Goal: Task Accomplishment & Management: Complete application form

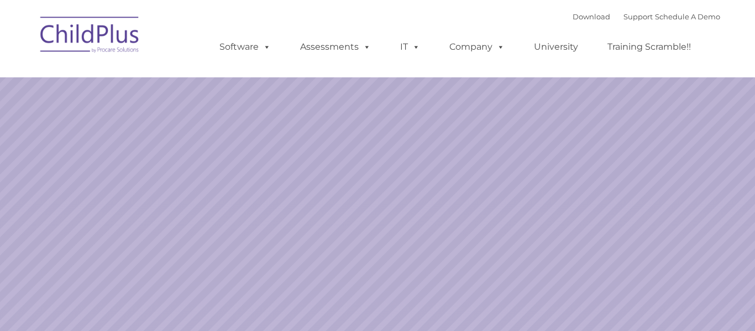
select select "MEDIUM"
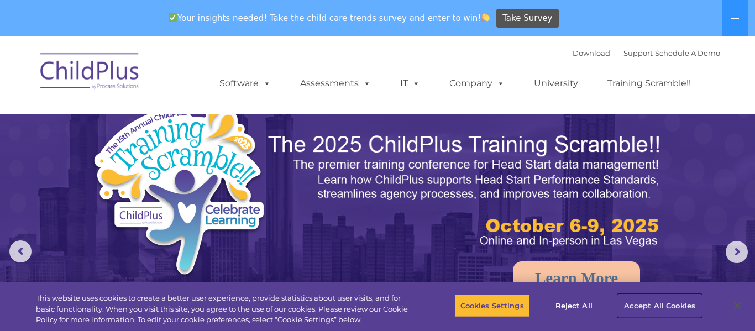
click at [678, 308] on button "Accept All Cookies" at bounding box center [659, 305] width 83 height 23
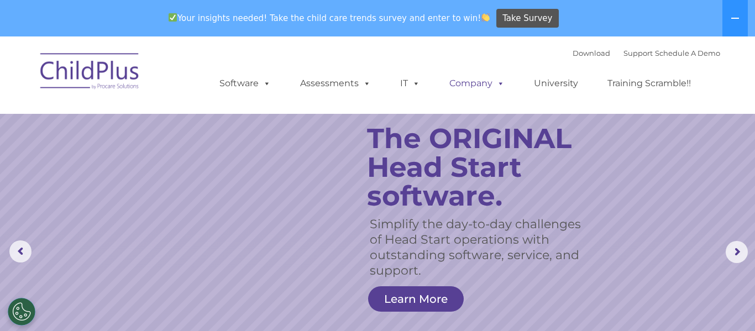
click at [497, 88] on span at bounding box center [498, 83] width 12 height 10
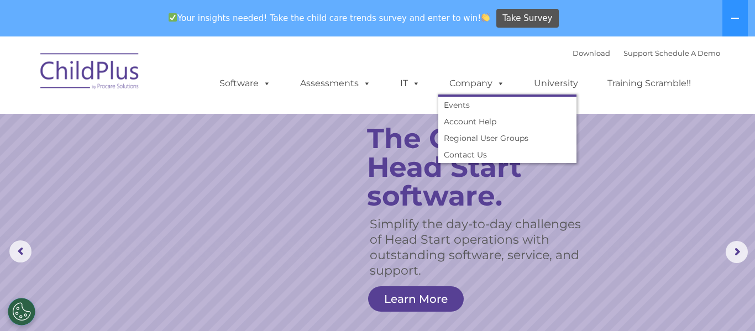
click at [711, 101] on ul "Software ChildPlus: The original and most widely-used Head Start data managemen…" at bounding box center [458, 83] width 523 height 44
click at [509, 62] on ul "Software ChildPlus: The original and most widely-used Head Start data managemen…" at bounding box center [458, 83] width 523 height 44
click at [462, 155] on link "Contact Us" at bounding box center [507, 154] width 138 height 17
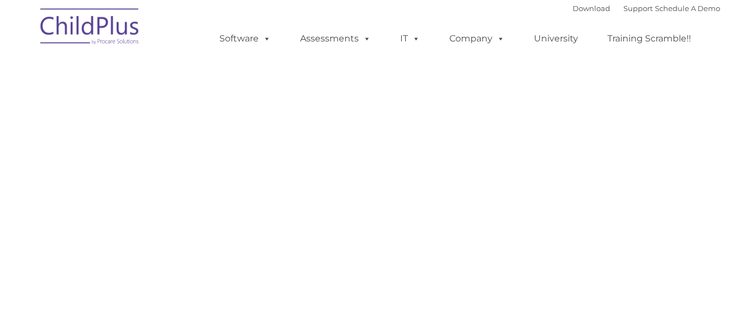
select select "MEDIUM"
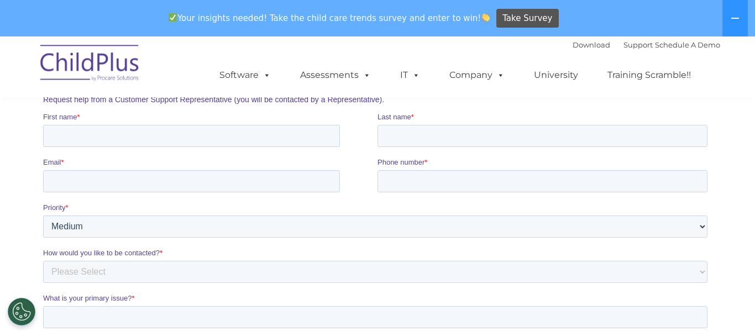
scroll to position [186, 0]
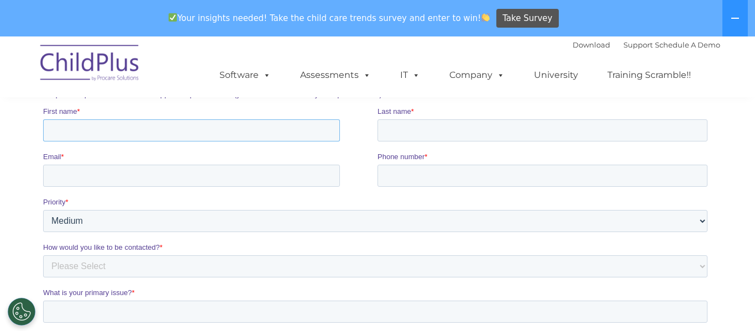
click at [272, 139] on input "First name *" at bounding box center [191, 130] width 297 height 22
type input "[PERSON_NAME]"
type input "[EMAIL_ADDRESS][DOMAIN_NAME]"
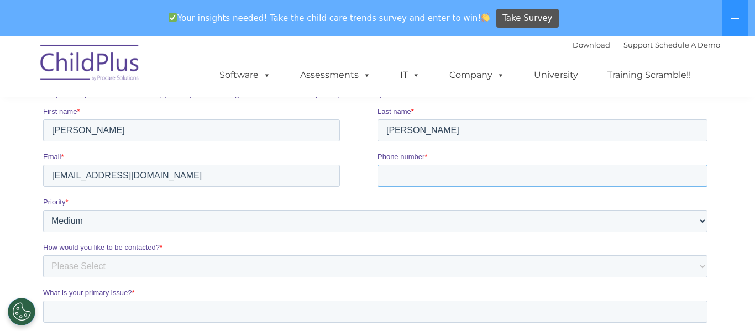
type input "7202960586"
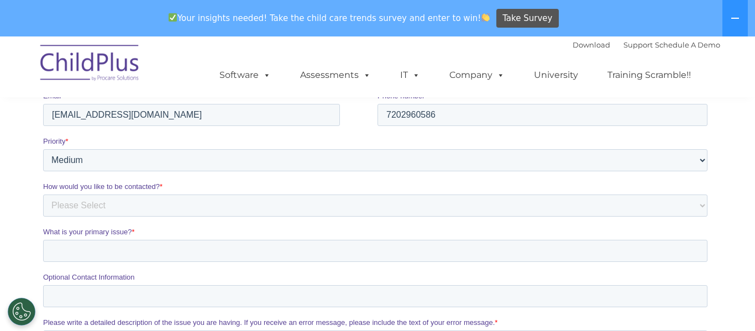
scroll to position [253, 0]
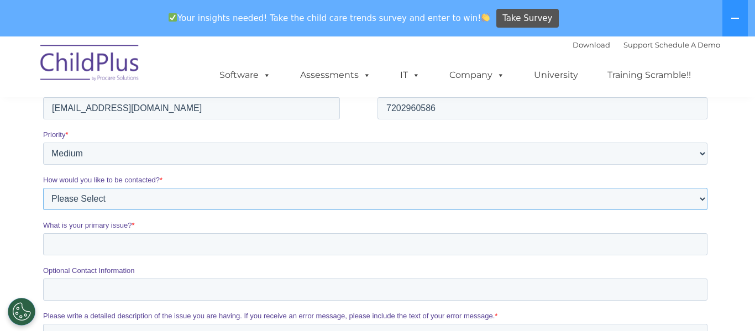
click at [279, 202] on select "Please Select Phone Email" at bounding box center [375, 199] width 664 height 22
select select "Email"
click at [43, 210] on select "Please Select Phone Email" at bounding box center [375, 199] width 664 height 22
click at [176, 251] on input "What is your primary issue? *" at bounding box center [375, 244] width 664 height 22
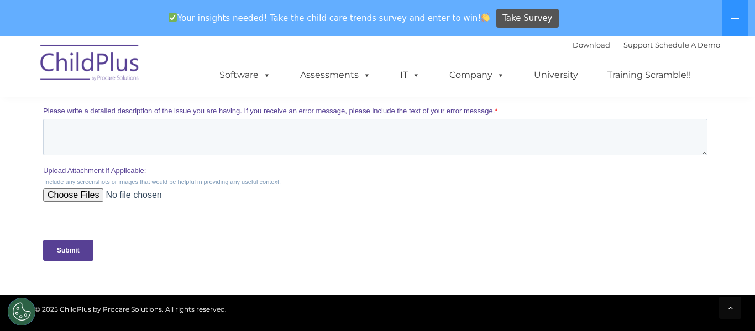
scroll to position [459, 0]
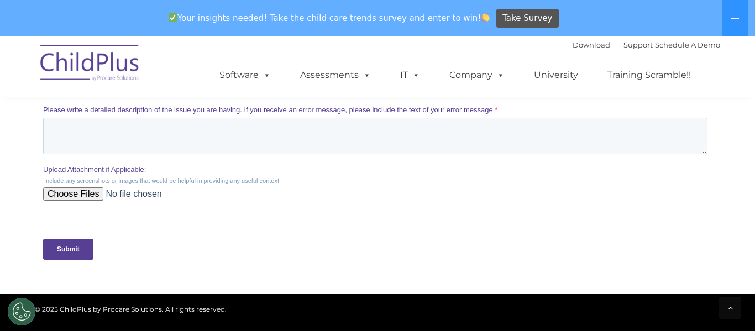
type input "Locked out of my account"
click at [67, 260] on input "Submit" at bounding box center [68, 249] width 50 height 21
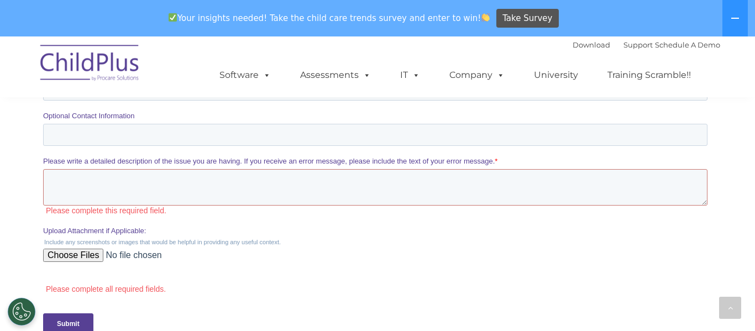
scroll to position [409, 0]
click at [73, 197] on textarea "Please write a detailed description of the issue you are having. If you receive…" at bounding box center [375, 185] width 664 height 36
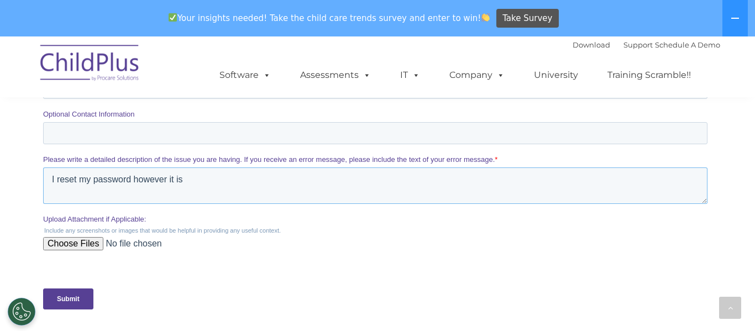
type textarea "I reset my password however it is"
